Goal: Task Accomplishment & Management: Use online tool/utility

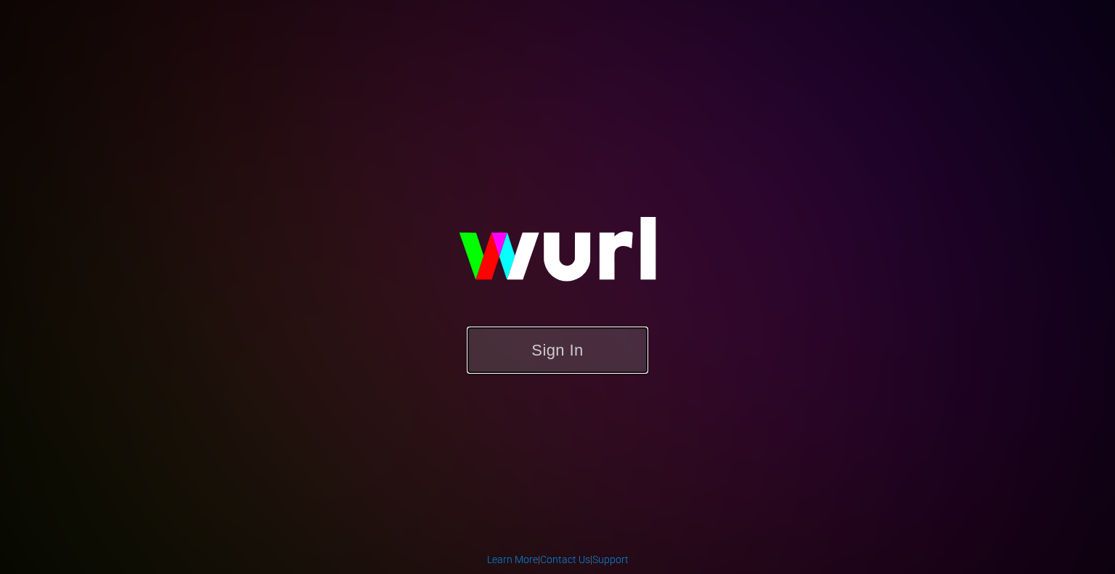
click at [552, 352] on button "Sign In" at bounding box center [557, 350] width 181 height 47
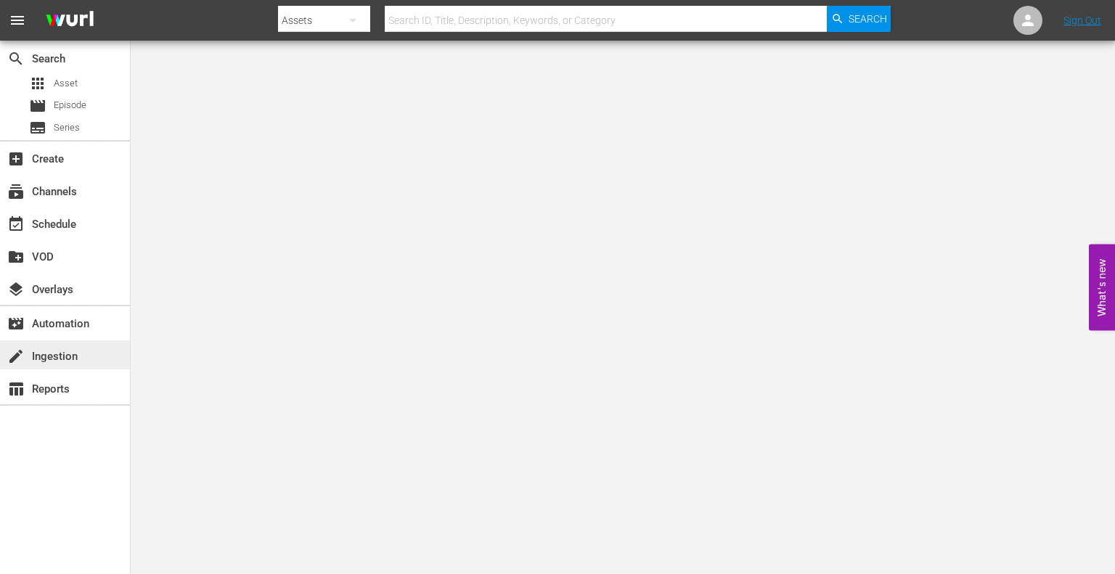
click at [75, 352] on div "create Ingestion" at bounding box center [40, 354] width 81 height 13
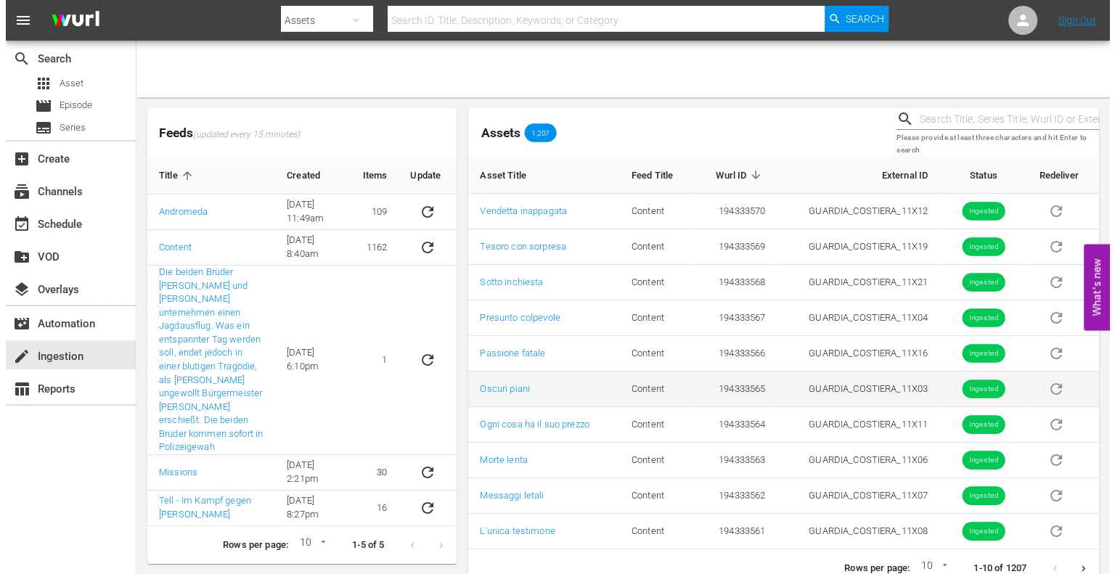
scroll to position [22, 0]
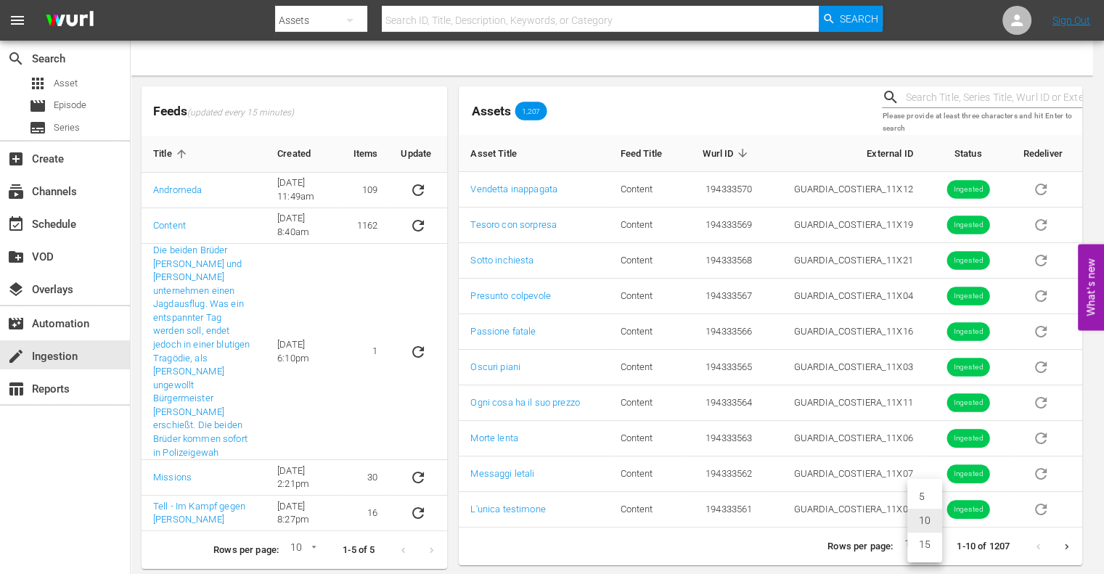
click at [936, 543] on body "menu Search By Assets Search ID, Title, Description, Keywords, or Category Sear…" at bounding box center [552, 265] width 1104 height 574
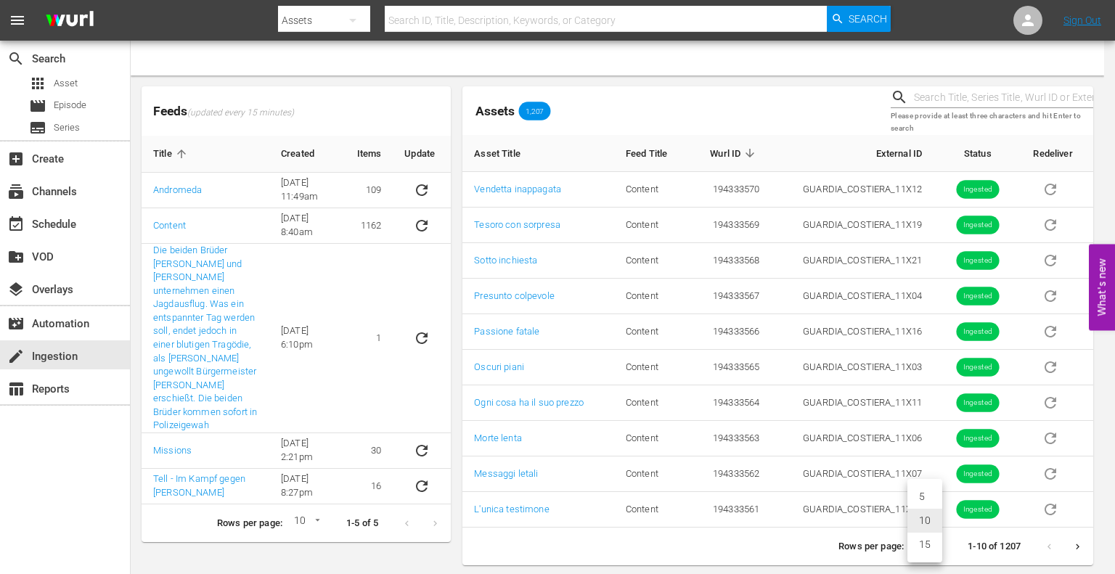
click at [925, 544] on li "15" at bounding box center [924, 545] width 35 height 24
type input "15"
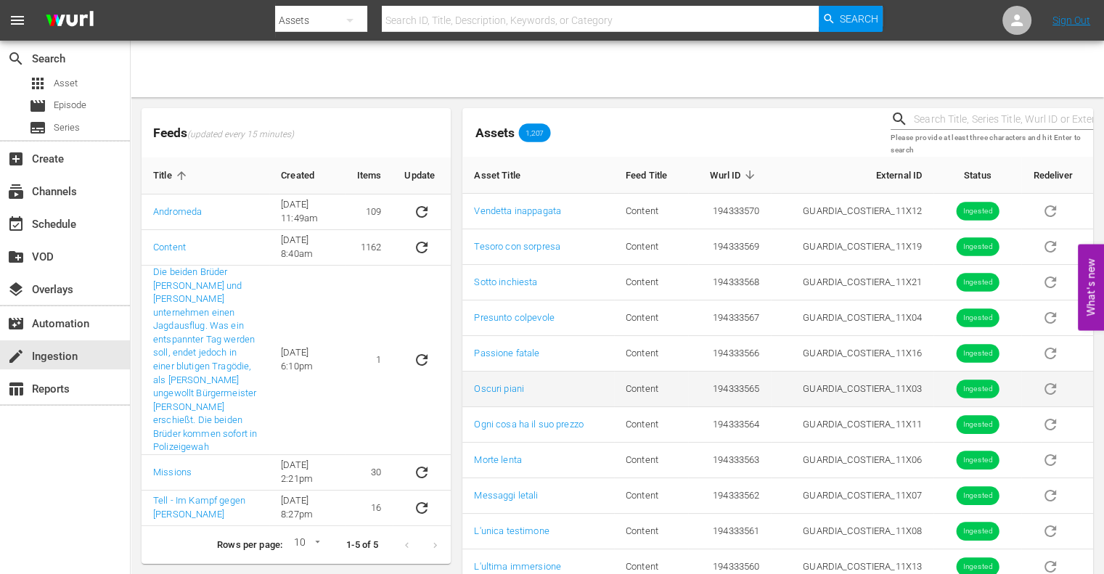
scroll to position [199, 0]
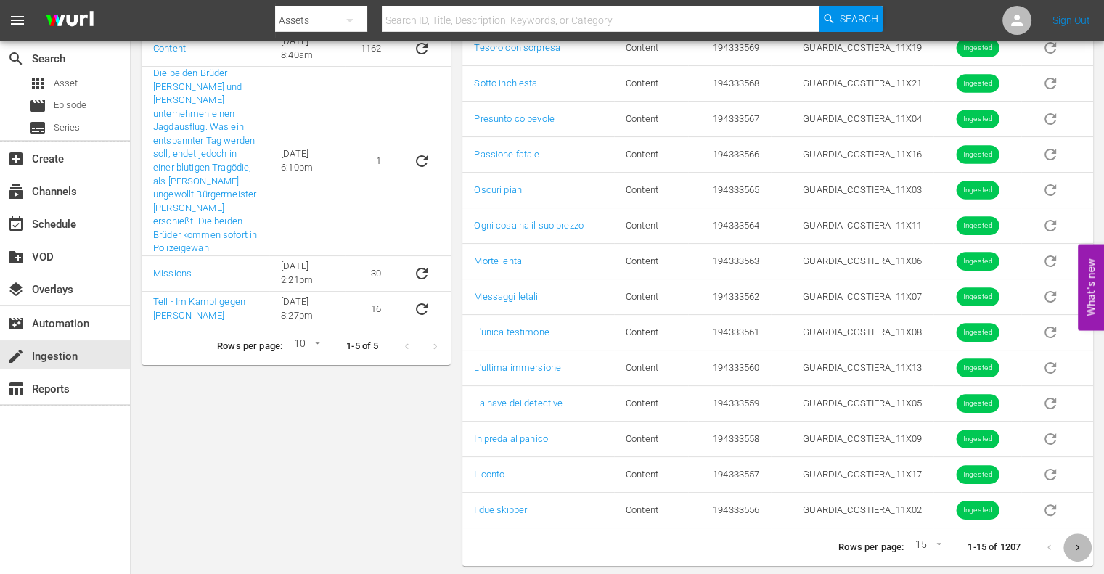
click at [1077, 547] on icon "Next page" at bounding box center [1077, 547] width 11 height 11
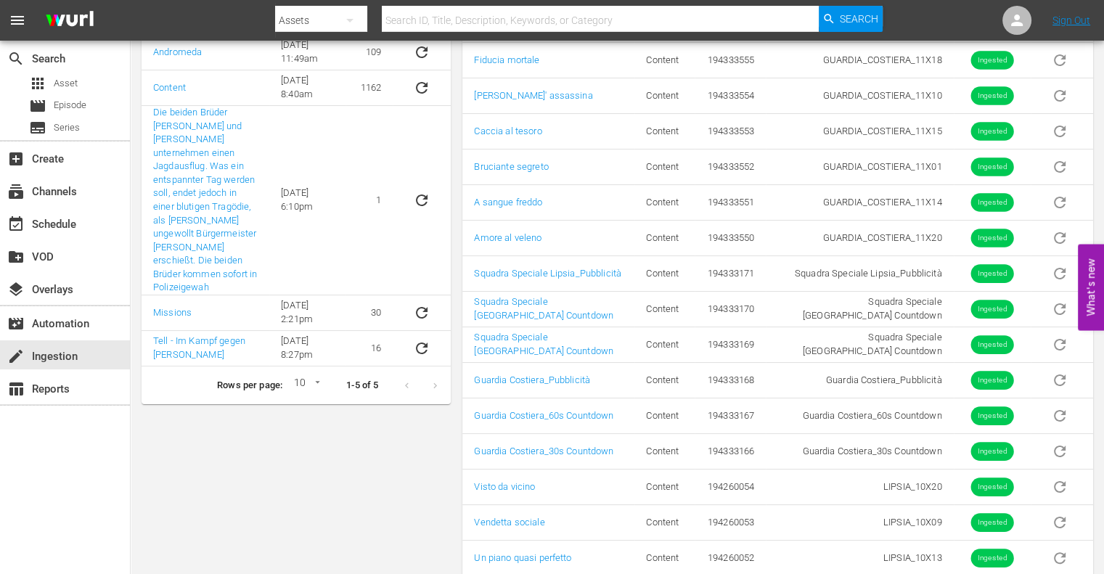
scroll to position [208, 0]
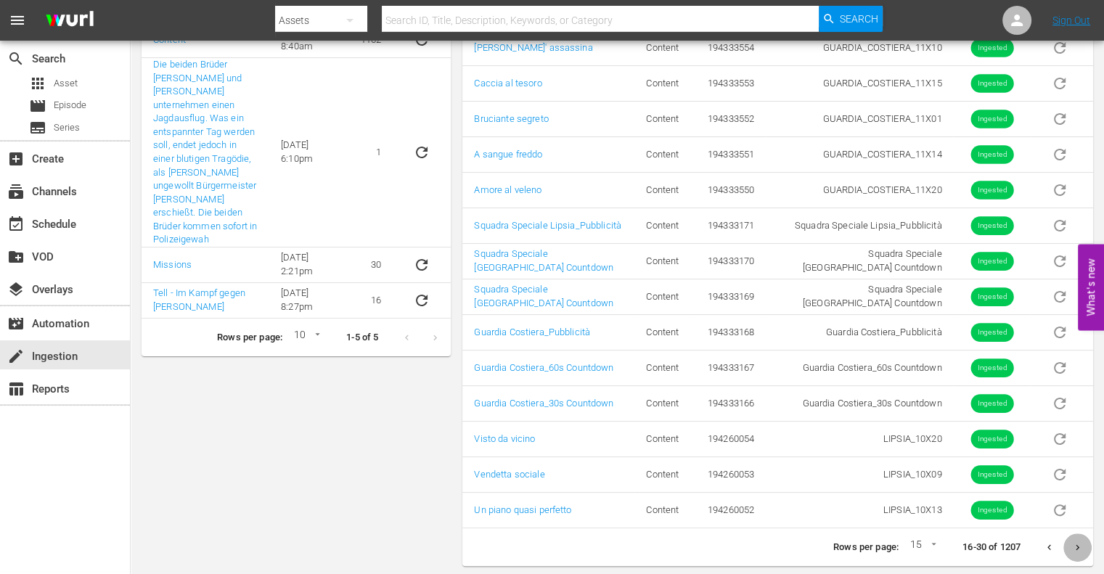
click at [1077, 544] on icon "Next page" at bounding box center [1078, 547] width 4 height 6
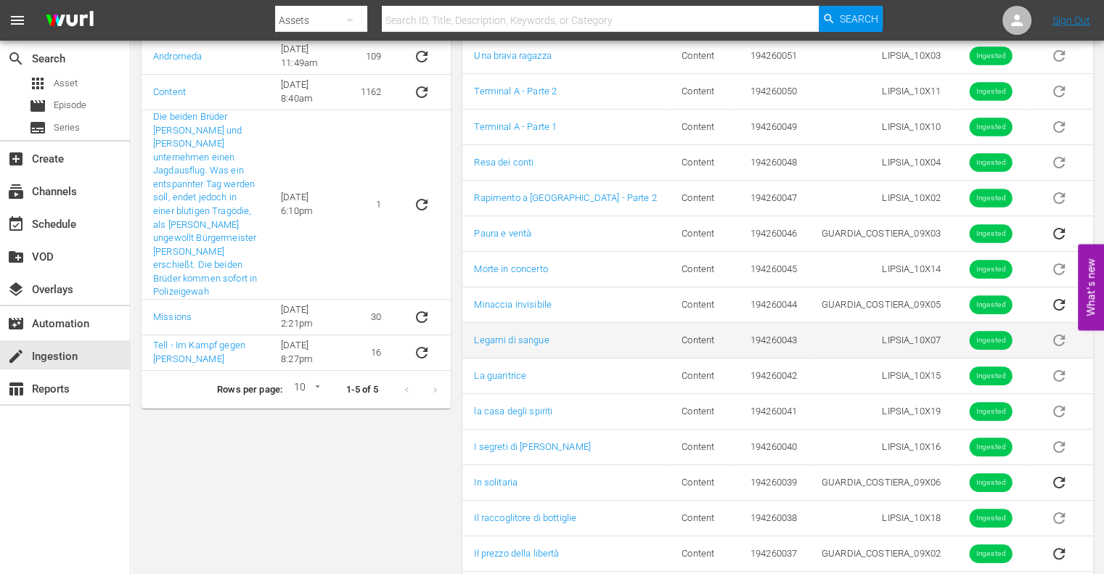
scroll to position [199, 0]
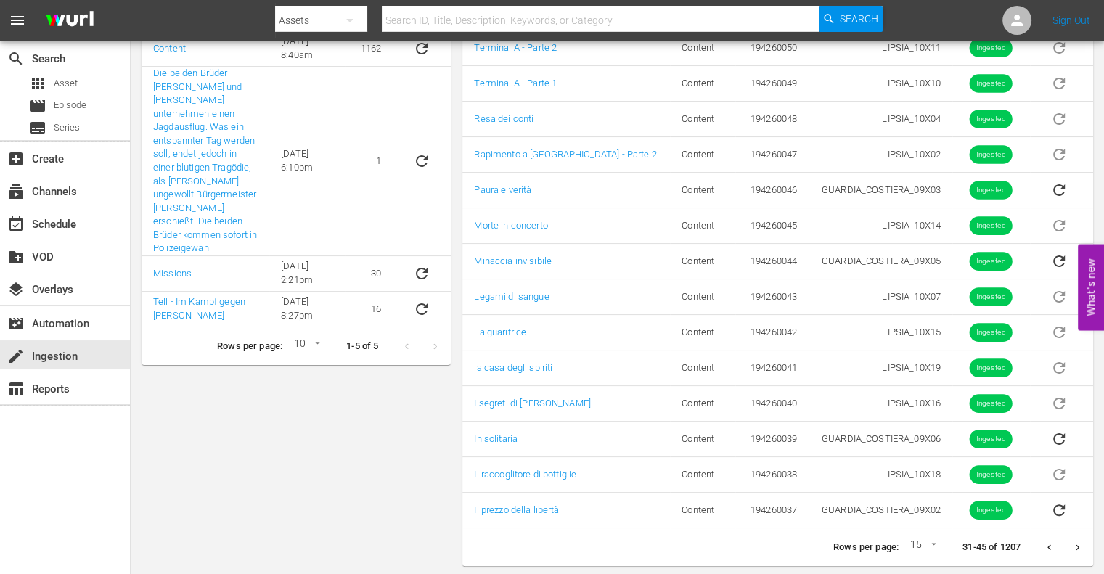
click at [1077, 547] on icon "Next page" at bounding box center [1077, 547] width 11 height 11
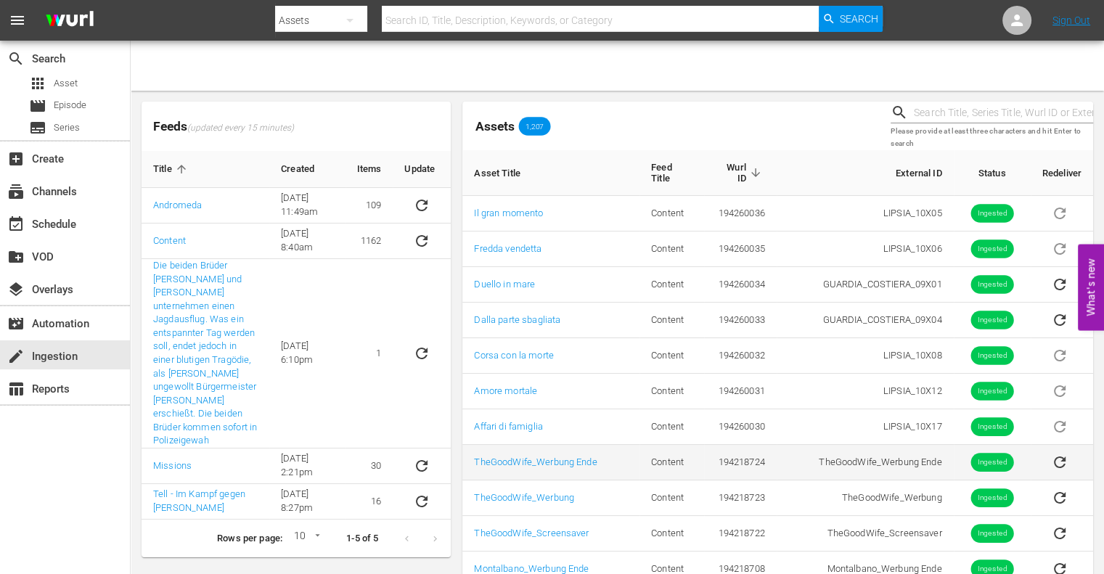
scroll to position [6, 0]
